Goal: Task Accomplishment & Management: Complete application form

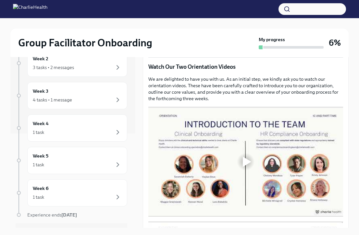
scroll to position [267, 0]
click at [242, 156] on div at bounding box center [245, 161] width 21 height 21
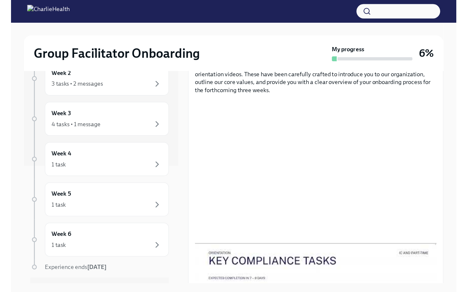
scroll to position [294, 0]
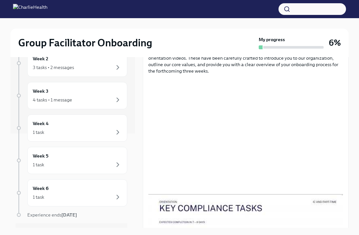
click at [334, 67] on p "We are delighted to have you with us. As an initial step, we kindly ask you to …" at bounding box center [245, 61] width 195 height 26
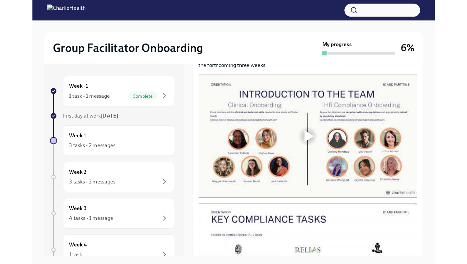
scroll to position [315, 0]
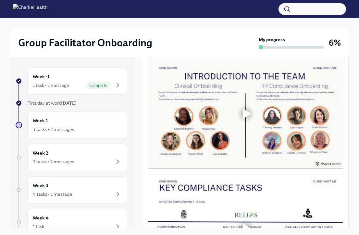
click at [247, 113] on div at bounding box center [247, 114] width 8 height 10
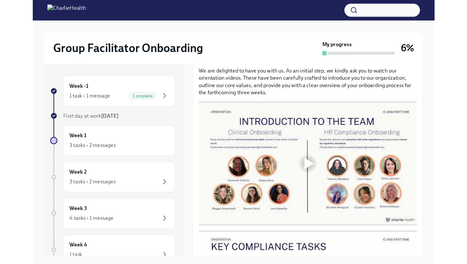
scroll to position [291, 0]
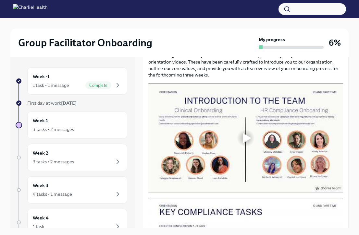
click at [246, 138] on div at bounding box center [247, 138] width 8 height 10
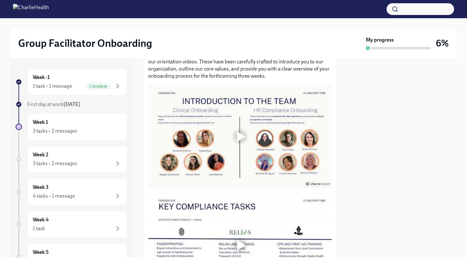
scroll to position [299, 0]
click at [240, 137] on div at bounding box center [241, 136] width 8 height 10
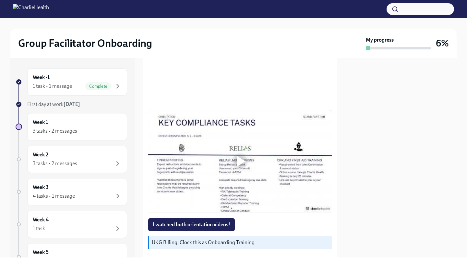
scroll to position [385, 0]
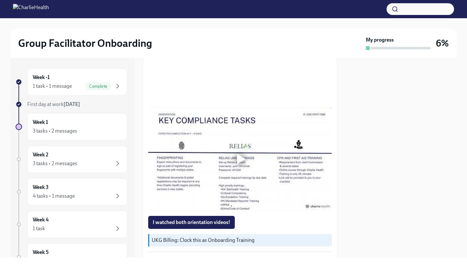
click at [238, 159] on div at bounding box center [241, 159] width 8 height 10
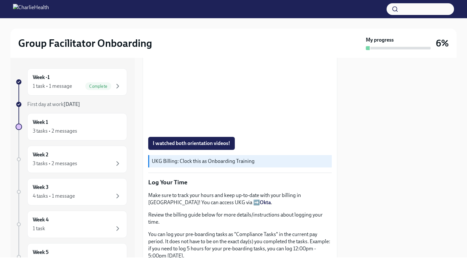
scroll to position [467, 0]
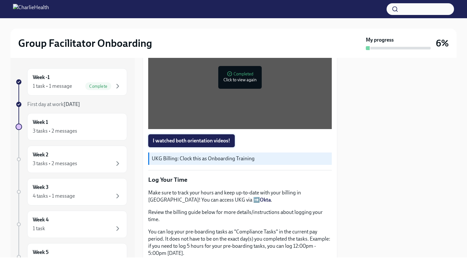
click at [166, 141] on span "I watched both orientation videos!" at bounding box center [192, 140] width 78 height 6
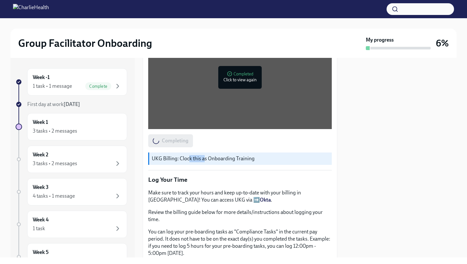
drag, startPoint x: 190, startPoint y: 158, endPoint x: 204, endPoint y: 156, distance: 13.7
click at [204, 156] on p "UKG Billing: Clock this as Onboarding Training" at bounding box center [241, 158] width 178 height 7
click at [236, 158] on p "UKG Billing: Clock this as Onboarding Training" at bounding box center [241, 158] width 178 height 7
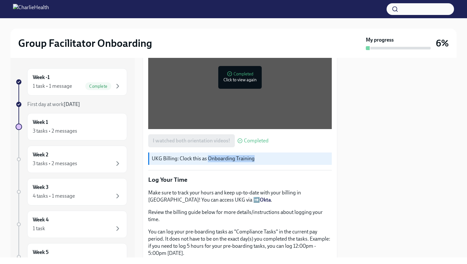
drag, startPoint x: 256, startPoint y: 159, endPoint x: 208, endPoint y: 161, distance: 48.1
click at [208, 161] on p "UKG Billing: Clock this as Onboarding Training" at bounding box center [241, 158] width 178 height 7
copy p "Onboarding Training"
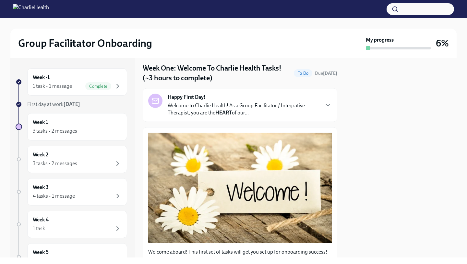
scroll to position [16, 0]
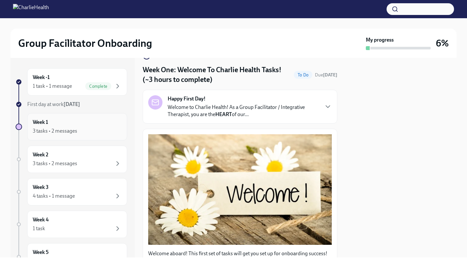
click at [68, 127] on div "3 tasks • 2 messages" at bounding box center [55, 130] width 44 height 7
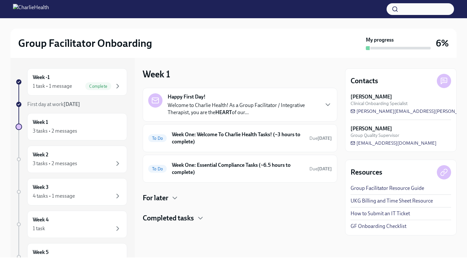
click at [68, 127] on div "3 tasks • 2 messages" at bounding box center [55, 130] width 44 height 7
click at [236, 90] on div "Happy First Day! Welcome to Charlie Health! As a Group Facilitator / Integrativ…" at bounding box center [240, 105] width 195 height 34
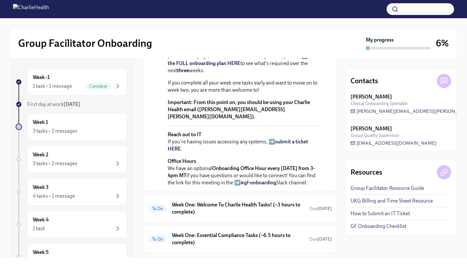
scroll to position [228, 0]
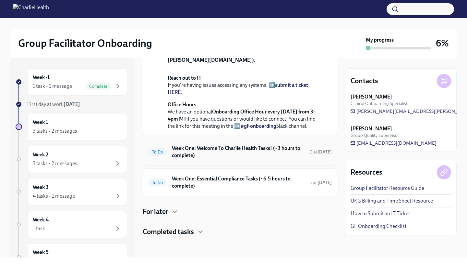
click at [201, 159] on h6 "Week One: Welcome To Charlie Health Tasks! (~3 hours to complete)" at bounding box center [238, 151] width 132 height 14
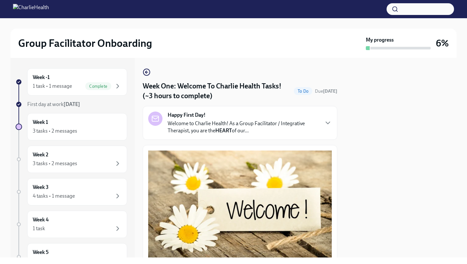
click at [190, 118] on strong "Happy First Day!" at bounding box center [187, 114] width 38 height 7
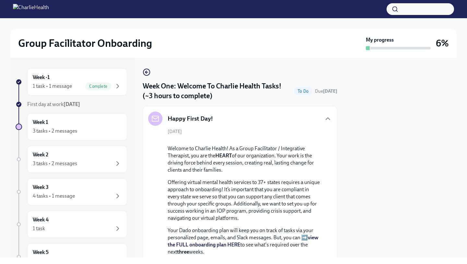
scroll to position [26, 0]
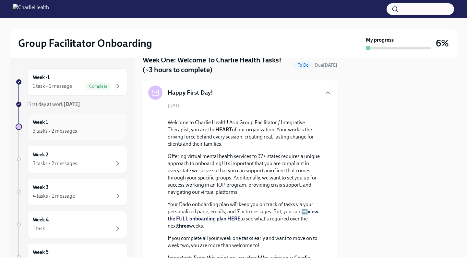
click at [51, 130] on div "3 tasks • 2 messages" at bounding box center [55, 130] width 44 height 7
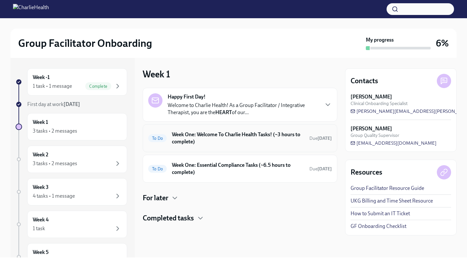
click at [290, 135] on h6 "Week One: Welcome To Charlie Health Tasks! (~3 hours to complete)" at bounding box center [238, 138] width 132 height 14
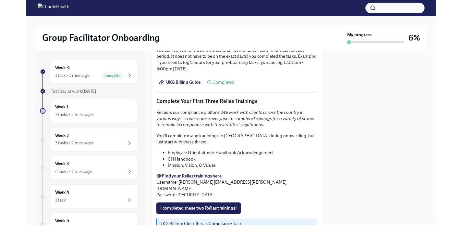
scroll to position [655, 0]
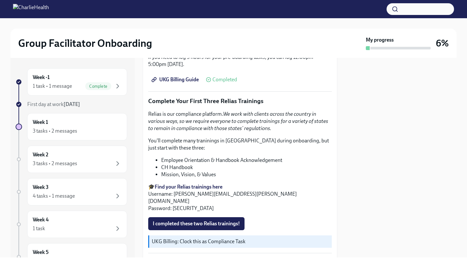
click at [170, 187] on strong "Find your Relias trainings here" at bounding box center [189, 186] width 68 height 6
drag, startPoint x: 243, startPoint y: 193, endPoint x: 174, endPoint y: 193, distance: 69.5
click at [174, 193] on p "🎓 Find your Relias trainings here Username: [PERSON_NAME][EMAIL_ADDRESS][PERSON…" at bounding box center [240, 197] width 184 height 29
copy p "[PERSON_NAME][EMAIL_ADDRESS][PERSON_NAME][DOMAIN_NAME]"
click at [189, 198] on p "🎓 Find your Relias trainings here Username: [PERSON_NAME][EMAIL_ADDRESS][PERSON…" at bounding box center [240, 197] width 184 height 29
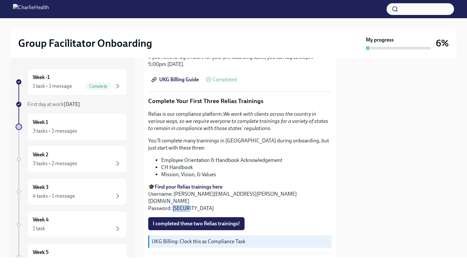
drag, startPoint x: 188, startPoint y: 200, endPoint x: 172, endPoint y: 202, distance: 16.0
click at [172, 202] on p "🎓 Find your Relias trainings here Username: [PERSON_NAME][EMAIL_ADDRESS][PERSON…" at bounding box center [240, 197] width 184 height 29
copy p "ch1234"
click at [185, 199] on p "🎓 Find your Relias trainings here Username: [PERSON_NAME][EMAIL_ADDRESS][PERSON…" at bounding box center [240, 197] width 184 height 29
drag, startPoint x: 187, startPoint y: 200, endPoint x: 172, endPoint y: 202, distance: 15.1
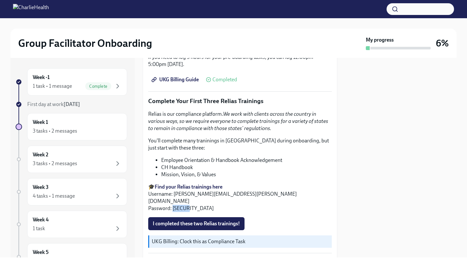
click at [172, 202] on p "🎓 Find your Relias trainings here Username: [PERSON_NAME][EMAIL_ADDRESS][PERSON…" at bounding box center [240, 197] width 184 height 29
copy p "ch1234"
click at [182, 198] on p "🎓 Find your Relias trainings here Username: [PERSON_NAME][EMAIL_ADDRESS][PERSON…" at bounding box center [240, 197] width 184 height 29
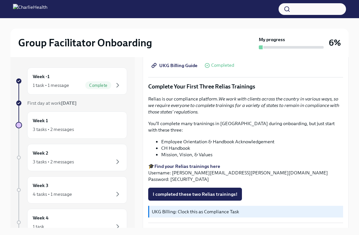
scroll to position [743, 0]
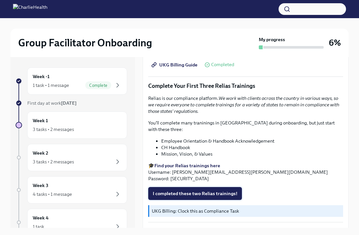
click at [195, 191] on span "I completed these two Relias trainings!" at bounding box center [195, 194] width 85 height 6
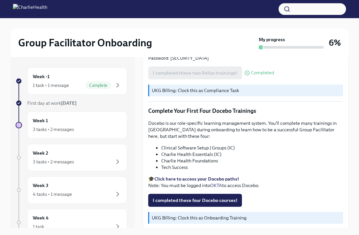
scroll to position [885, 0]
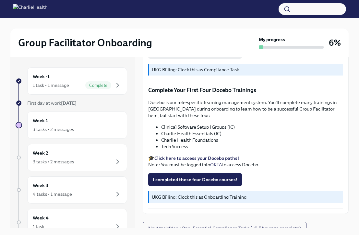
click at [175, 155] on strong "Click here to access your Docebo paths!" at bounding box center [197, 158] width 85 height 6
drag, startPoint x: 162, startPoint y: 127, endPoint x: 225, endPoint y: 129, distance: 63.0
click at [225, 131] on li "Charlie Health Essentials (IC)" at bounding box center [252, 134] width 182 height 6
click at [186, 137] on li "Charlie Health Foundations" at bounding box center [252, 140] width 182 height 6
